Goal: Task Accomplishment & Management: Use online tool/utility

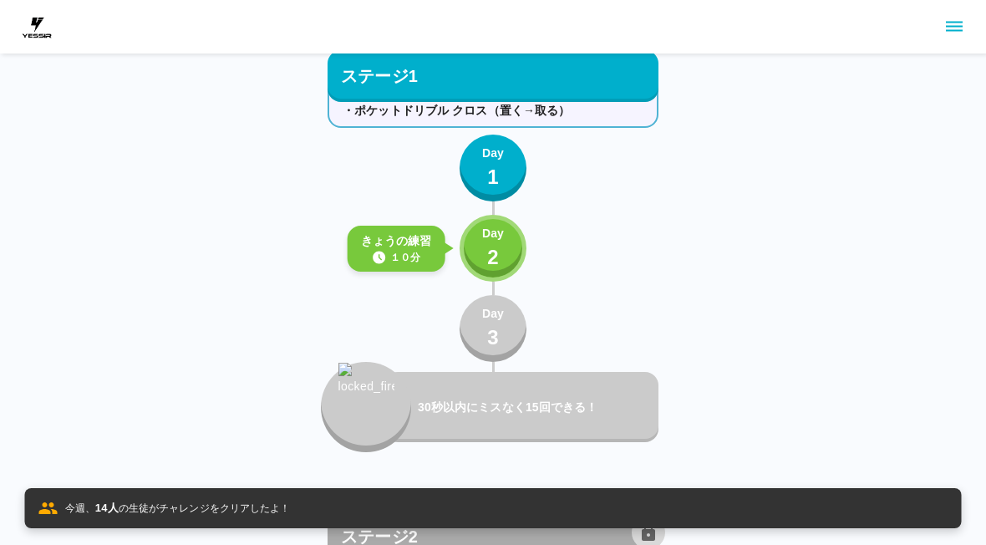
scroll to position [945, 0]
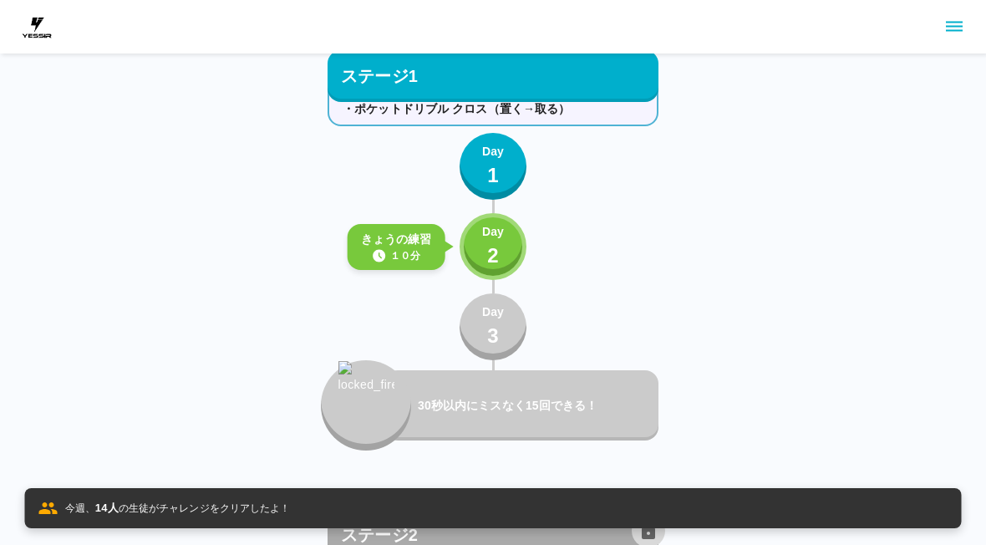
click at [484, 251] on div "Day 2" at bounding box center [493, 247] width 22 height 48
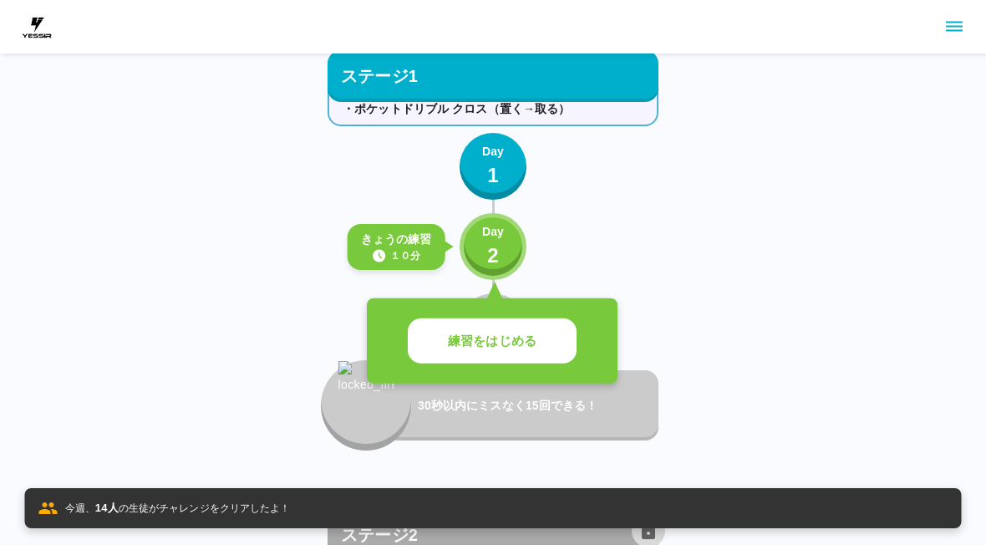
click at [511, 346] on p "練習をはじめる" at bounding box center [492, 341] width 89 height 19
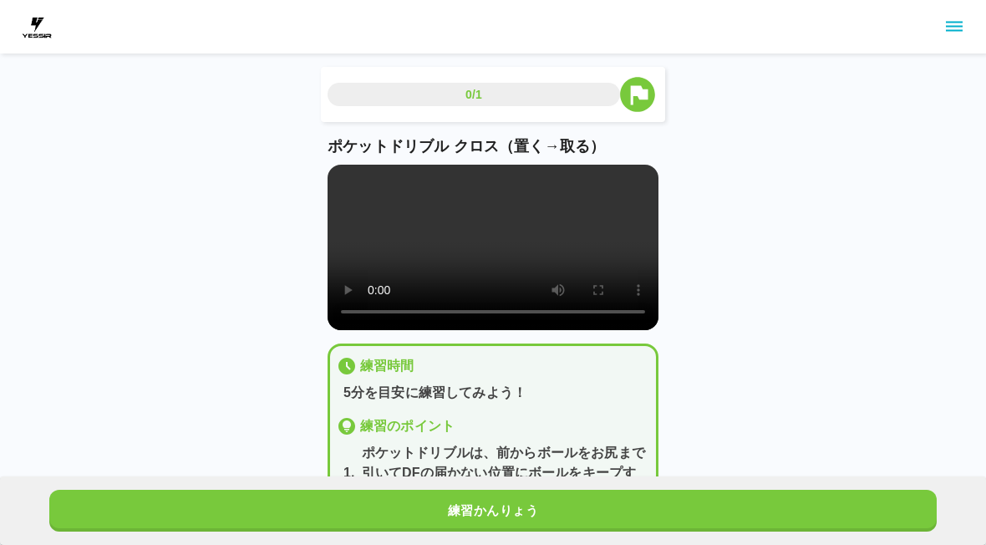
click at [561, 505] on button "練習かんりょう" at bounding box center [492, 510] width 887 height 42
click at [561, 505] on button "次の練習へ" at bounding box center [492, 510] width 887 height 42
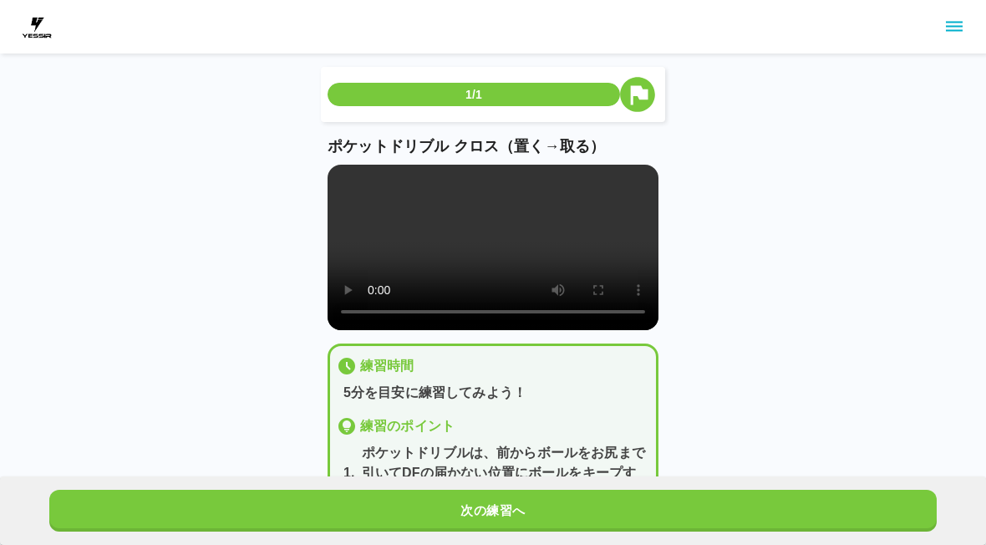
click at [586, 512] on button "次の練習へ" at bounding box center [492, 510] width 887 height 42
click at [599, 511] on button "次の練習へ" at bounding box center [492, 510] width 887 height 42
click at [599, 510] on button "次の練習へ" at bounding box center [492, 510] width 887 height 42
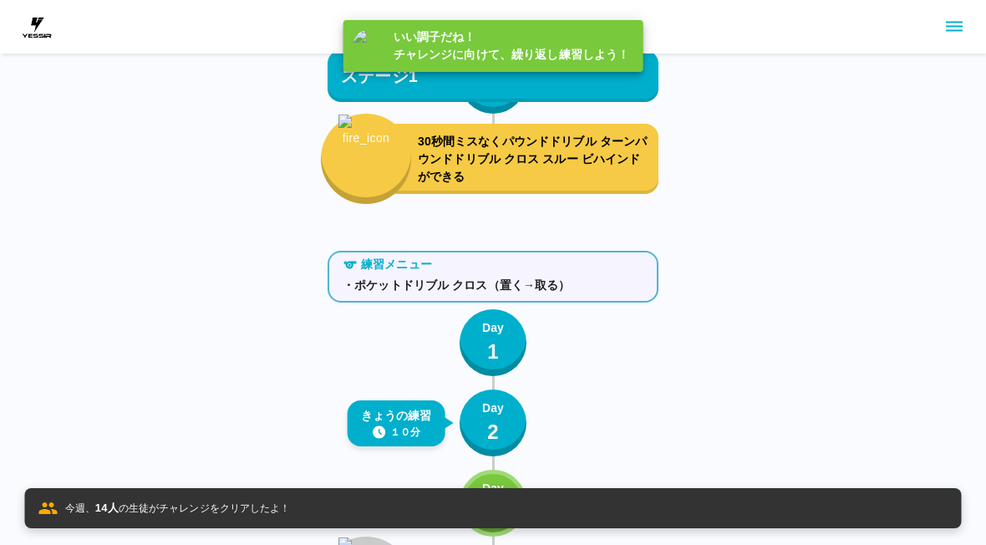
scroll to position [919, 0]
